Goal: Task Accomplishment & Management: Manage account settings

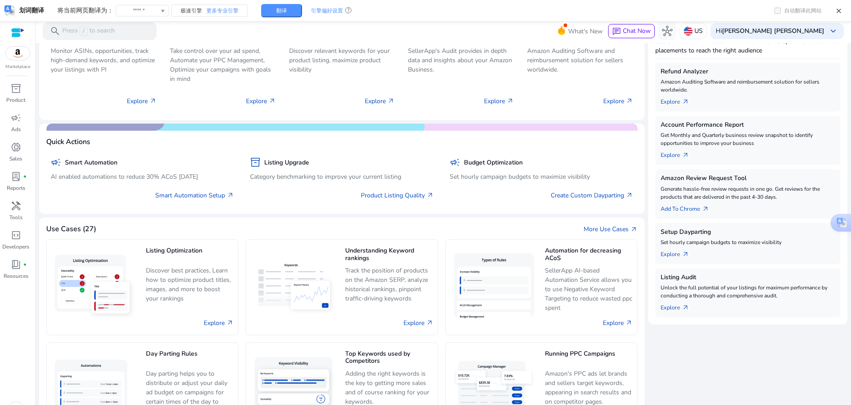
scroll to position [158, 0]
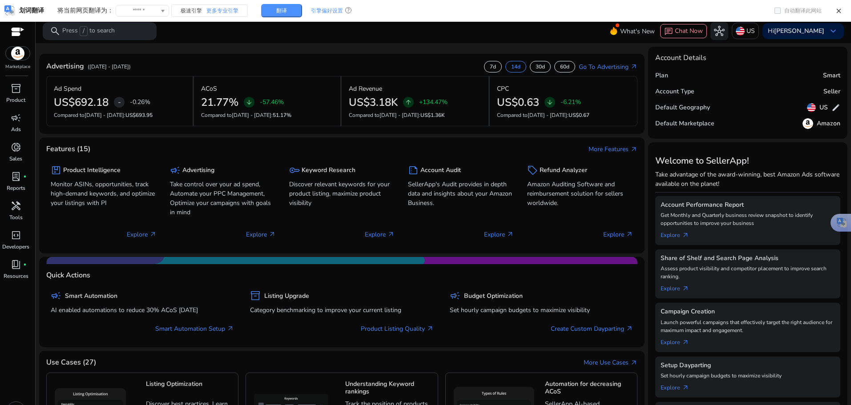
click at [6, 80] on div "Marketplace inventory_2 Product campaign Ads donut_small Sales lab_profile fibe…" at bounding box center [18, 221] width 36 height 405
click at [19, 89] on span "inventory_2" at bounding box center [16, 88] width 11 height 11
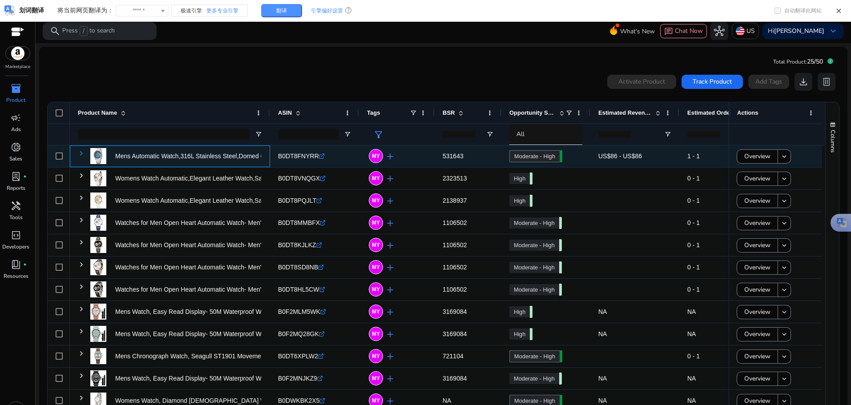
click at [81, 152] on span at bounding box center [81, 153] width 7 height 7
